Goal: Task Accomplishment & Management: Manage account settings

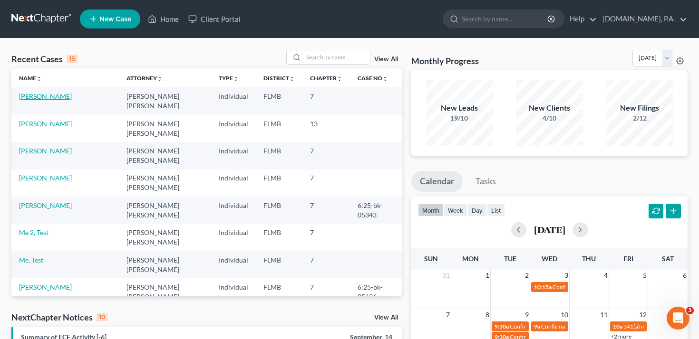
click at [44, 97] on link "[PERSON_NAME]" at bounding box center [45, 96] width 53 height 8
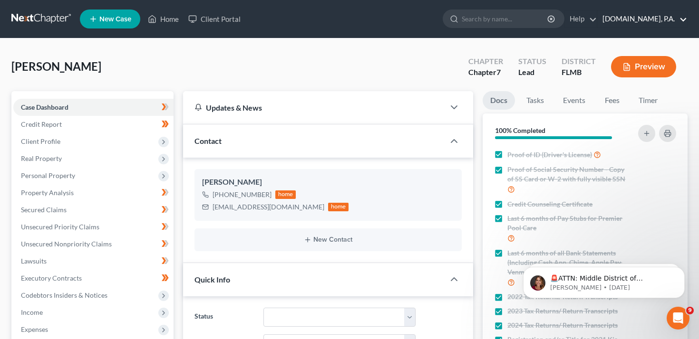
click at [662, 25] on link "[DOMAIN_NAME], P.A." at bounding box center [641, 18] width 89 height 17
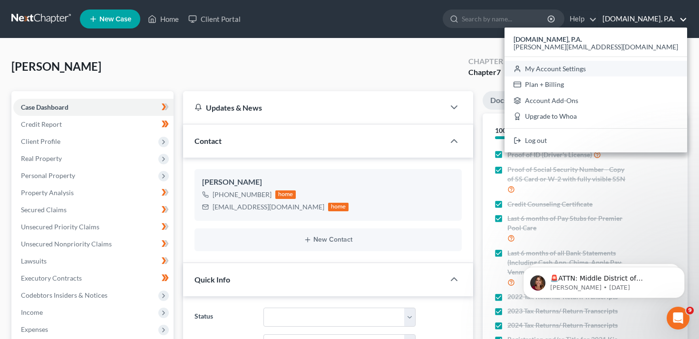
click at [619, 67] on link "My Account Settings" at bounding box center [595, 69] width 183 height 16
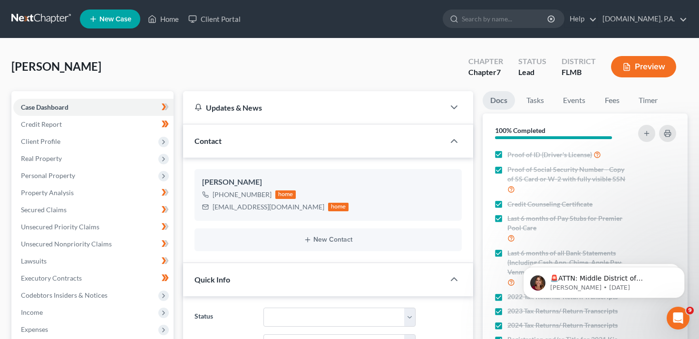
select select "24"
select select "9"
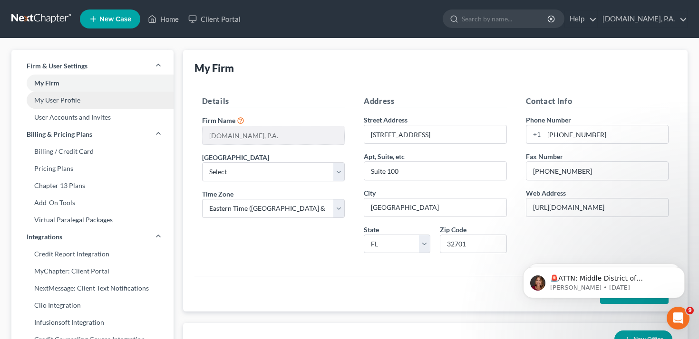
click at [122, 101] on link "My User Profile" at bounding box center [92, 100] width 162 height 17
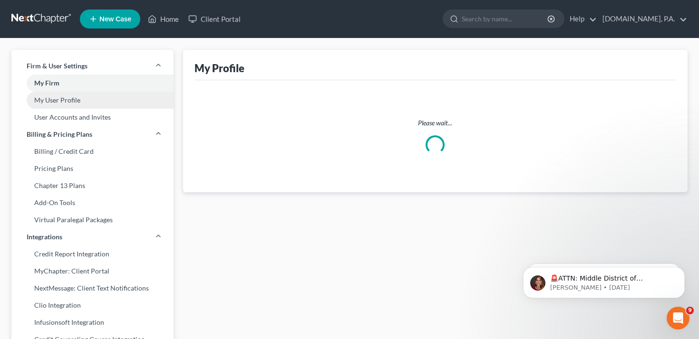
select select "9"
select select "assistant"
